Goal: Task Accomplishment & Management: Use online tool/utility

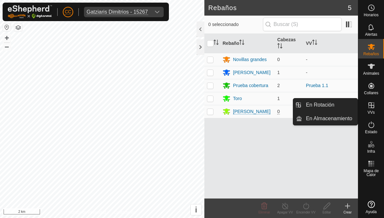
click at [327, 157] on div "Rebaño Cabezas VV Novillas grandes 0 - Silvia 1 - Prueba cobertura 2 Prueba 1.1…" at bounding box center [281, 116] width 154 height 165
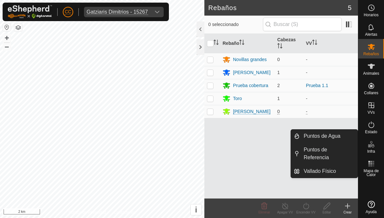
click at [321, 174] on span "Vallado Físico" at bounding box center [320, 172] width 32 height 8
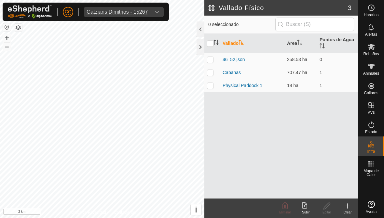
click at [304, 210] on div "Subir" at bounding box center [306, 212] width 21 height 5
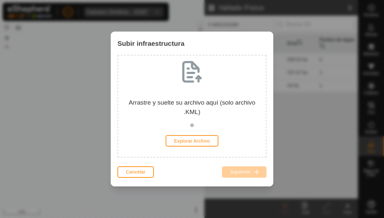
click at [311, 138] on div "Subir infraestructura Arrastre y suelte su archivo aquí (solo archivo .KML) o E…" at bounding box center [192, 109] width 384 height 218
click at [136, 173] on span "Cancelar" at bounding box center [136, 172] width 20 height 5
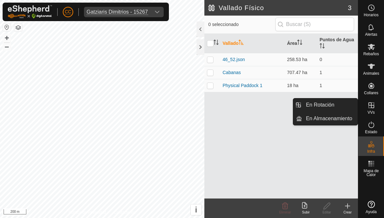
click at [369, 105] on icon at bounding box center [372, 106] width 8 height 8
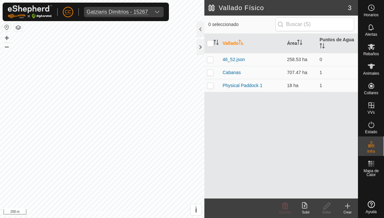
click at [340, 212] on div "Crear" at bounding box center [347, 212] width 21 height 5
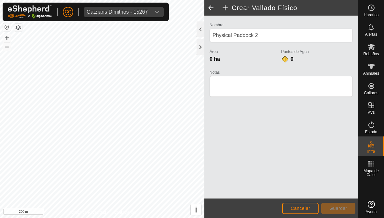
click at [305, 213] on button "Cancelar" at bounding box center [300, 208] width 36 height 11
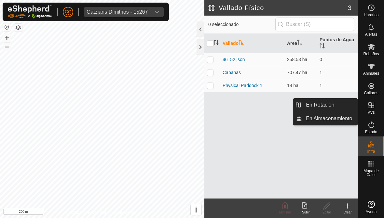
click at [321, 106] on span "En Rotación" at bounding box center [320, 105] width 28 height 8
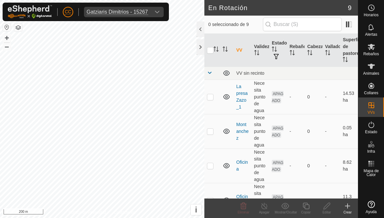
click at [350, 206] on icon at bounding box center [347, 206] width 5 height 0
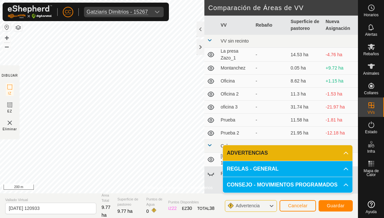
click at [336, 208] on span "Guardar" at bounding box center [336, 205] width 18 height 5
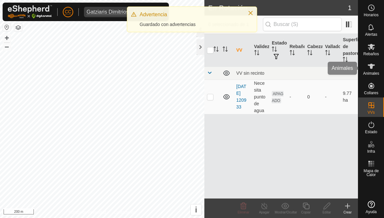
click at [375, 73] on span "Animales" at bounding box center [371, 74] width 16 height 4
